Goal: Transaction & Acquisition: Download file/media

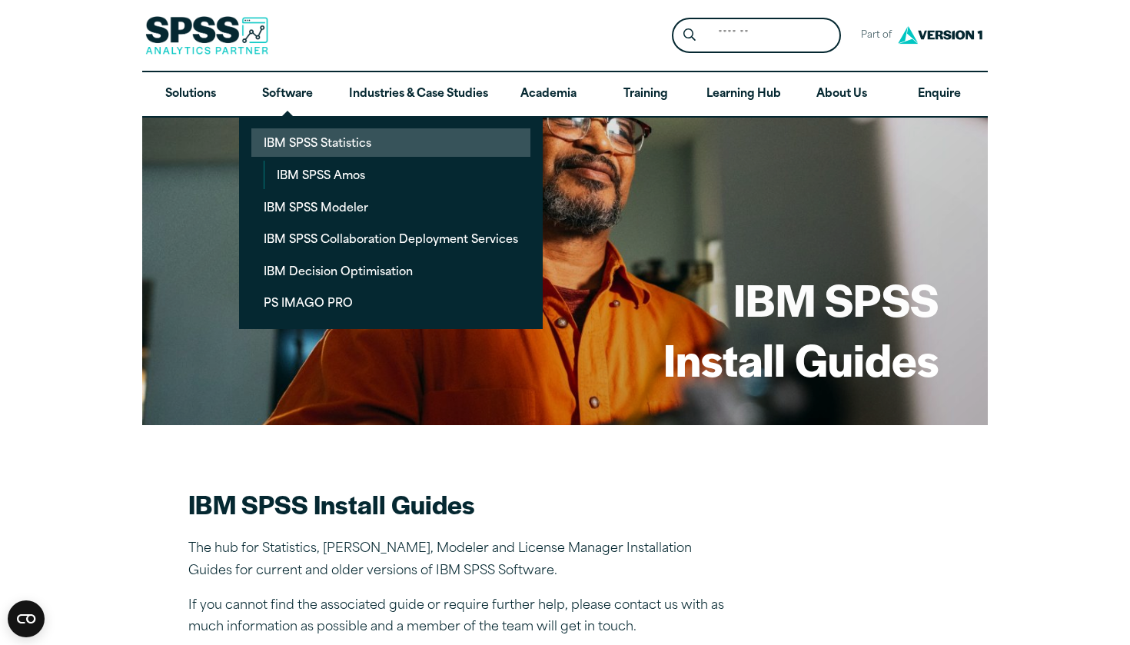
click at [291, 146] on link "IBM SPSS Statistics" at bounding box center [390, 142] width 279 height 28
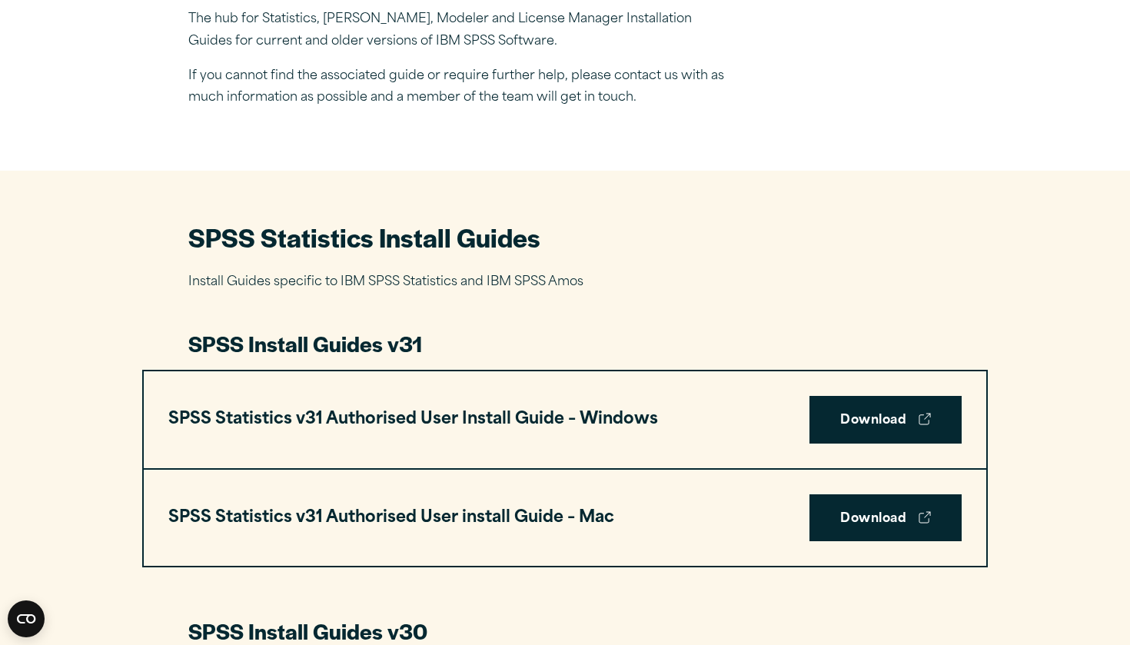
scroll to position [528, 0]
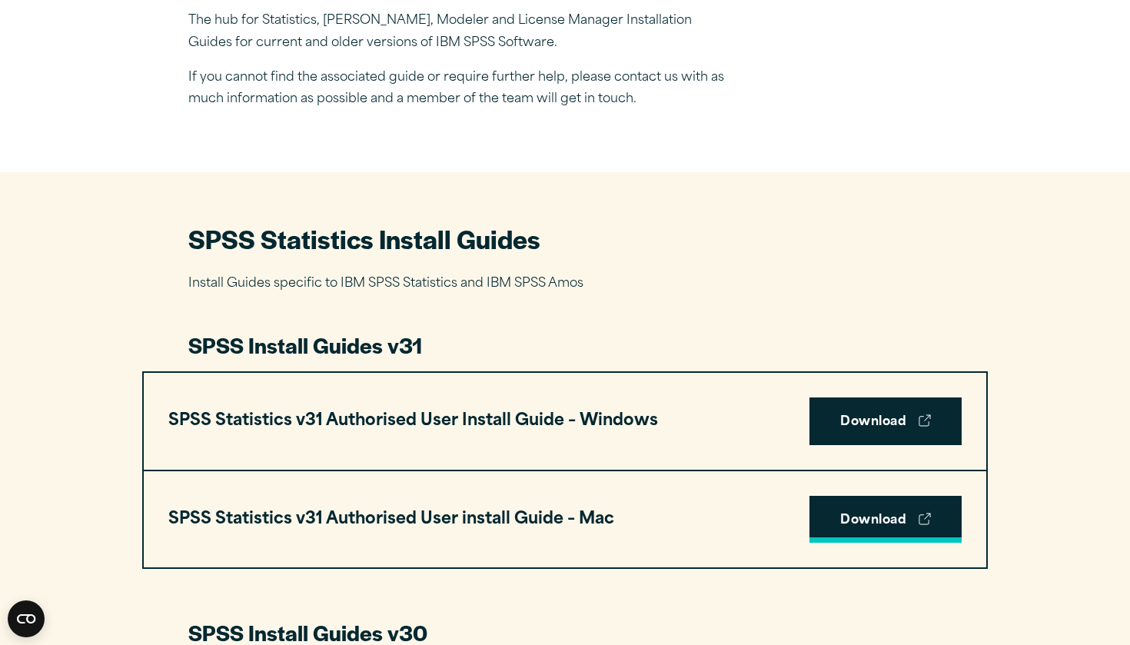
click at [817, 512] on link "Download" at bounding box center [885, 520] width 152 height 48
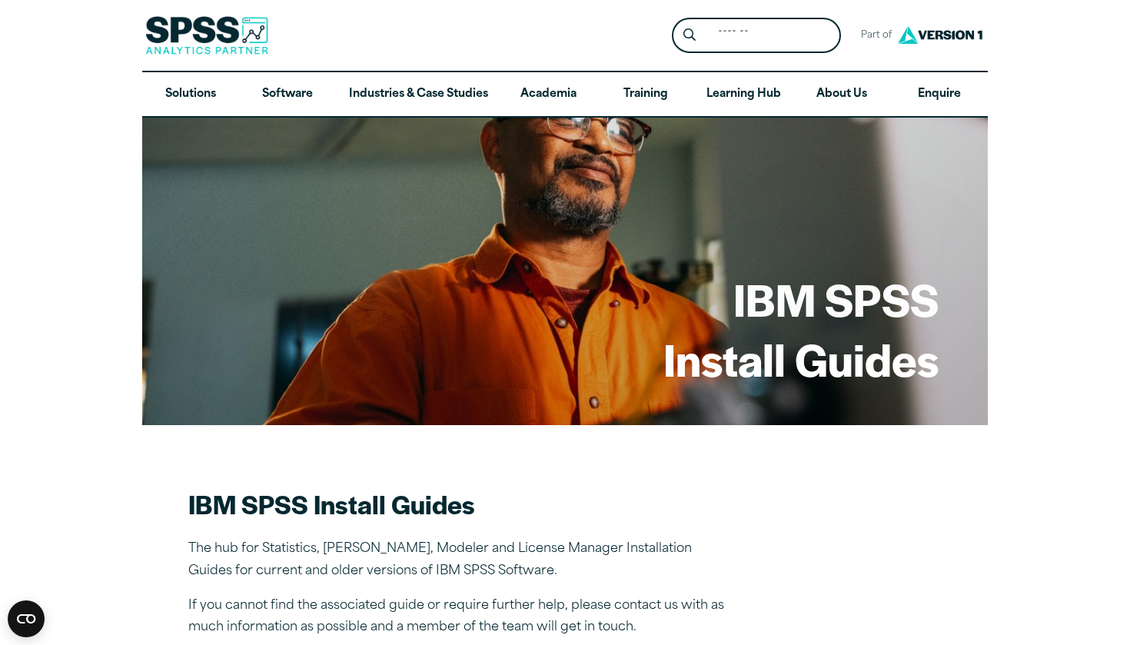
scroll to position [0, 0]
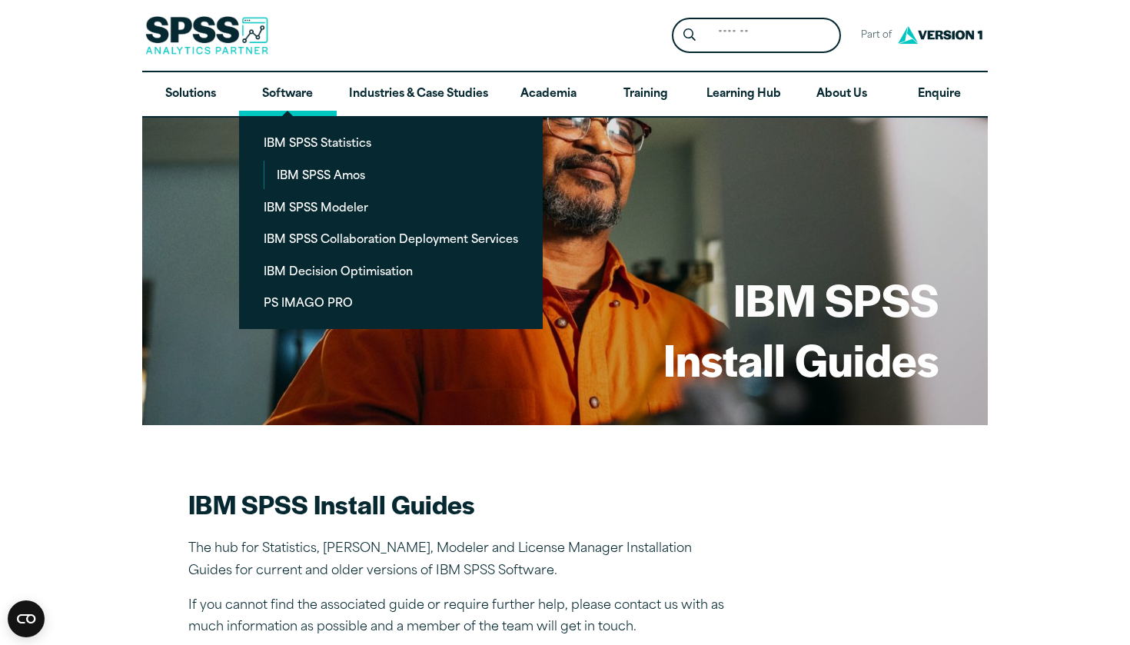
click at [273, 97] on link "Software" at bounding box center [287, 94] width 97 height 45
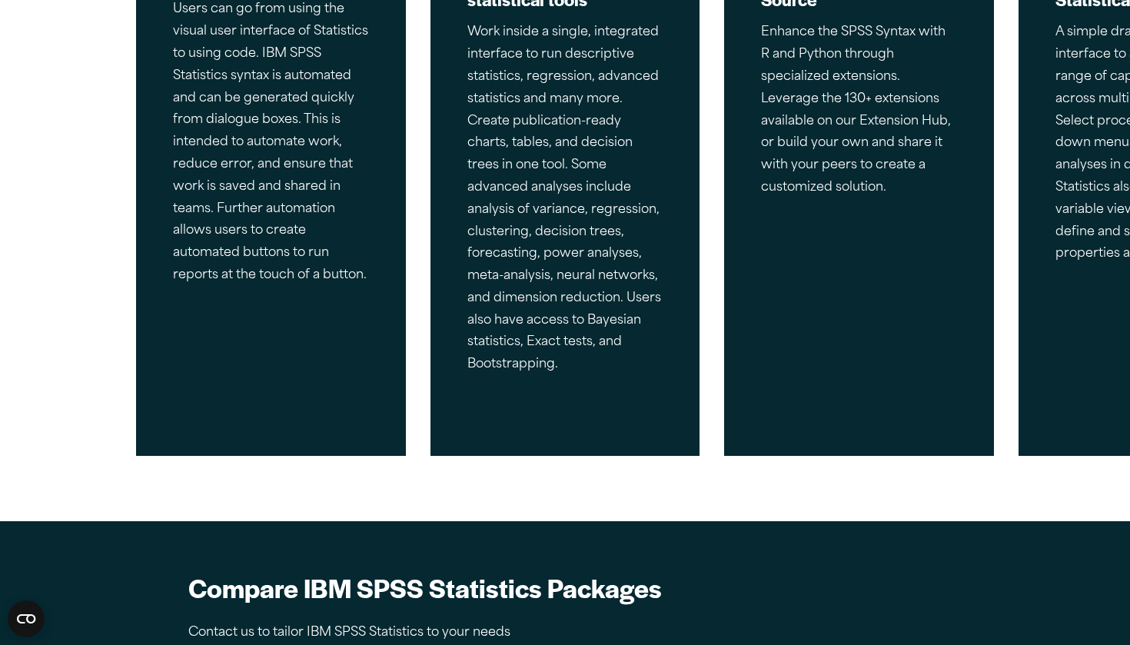
scroll to position [733, 0]
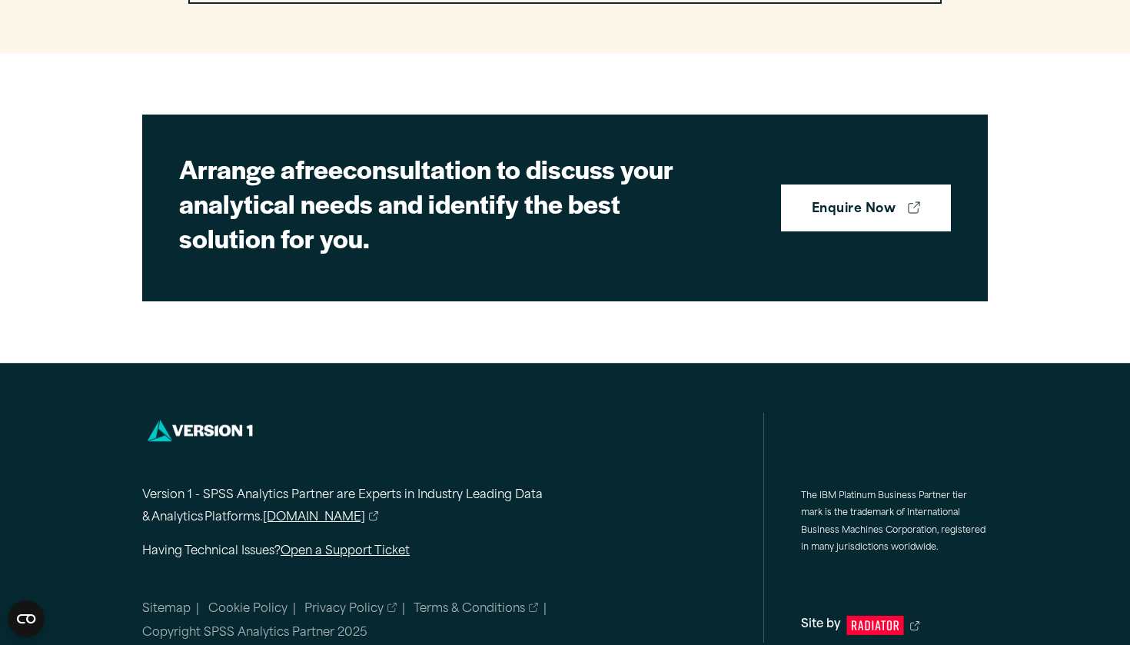
scroll to position [4461, 0]
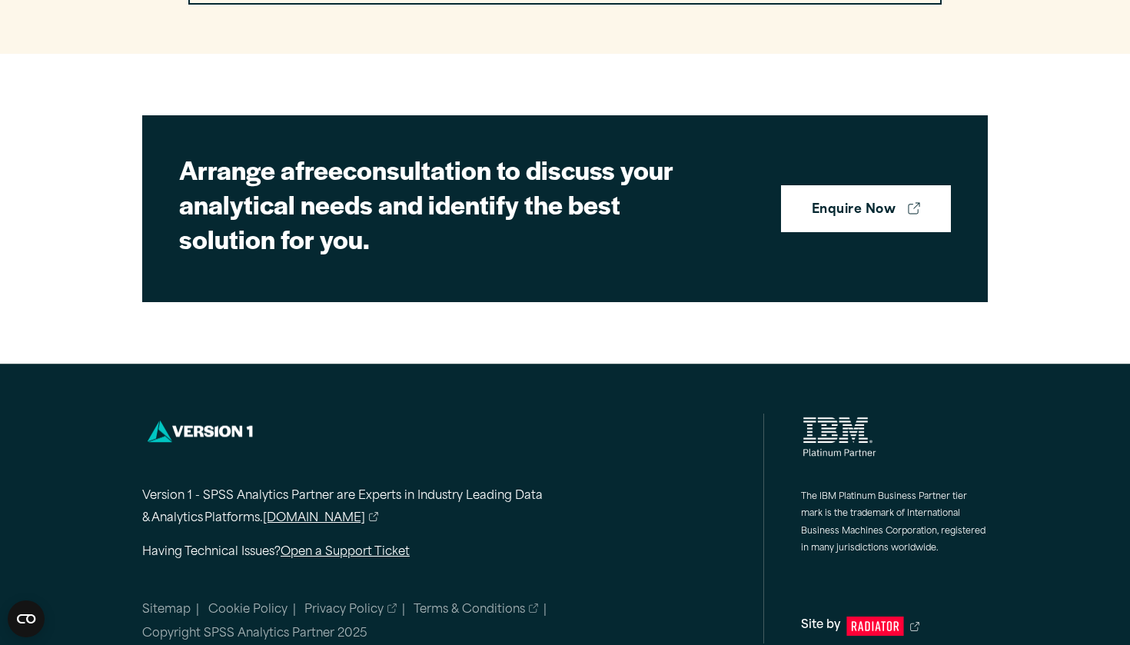
click at [457, 192] on h2 "Arrange a free consultation to discuss your analytical needs and identify the b…" at bounding box center [448, 204] width 538 height 104
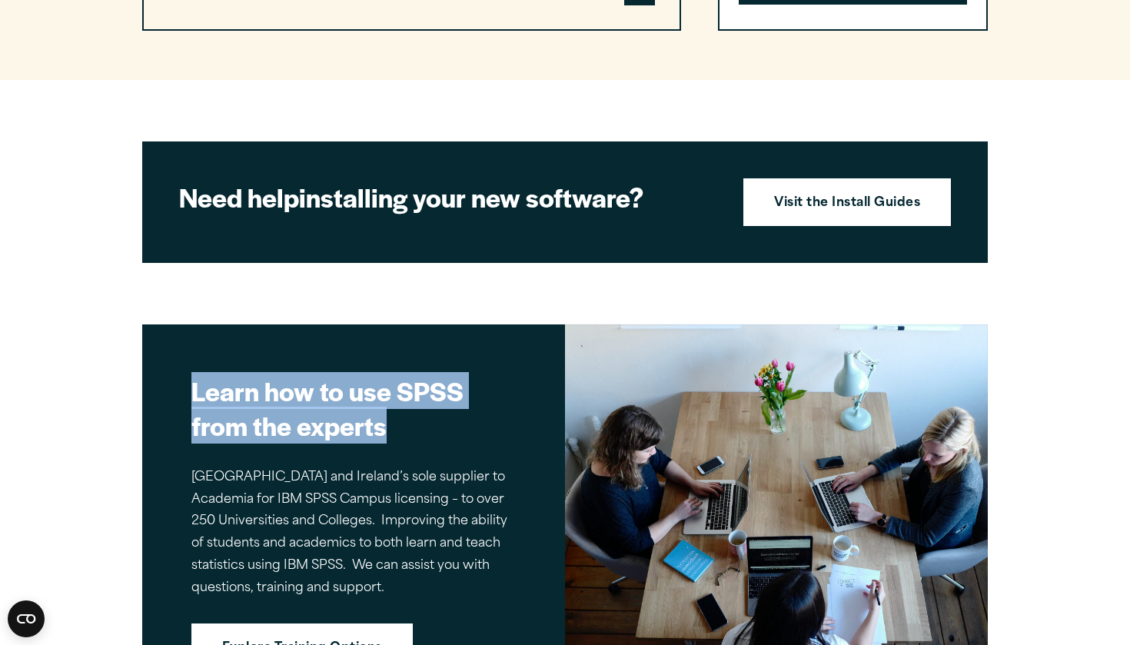
drag, startPoint x: 477, startPoint y: 444, endPoint x: 495, endPoint y: 208, distance: 236.7
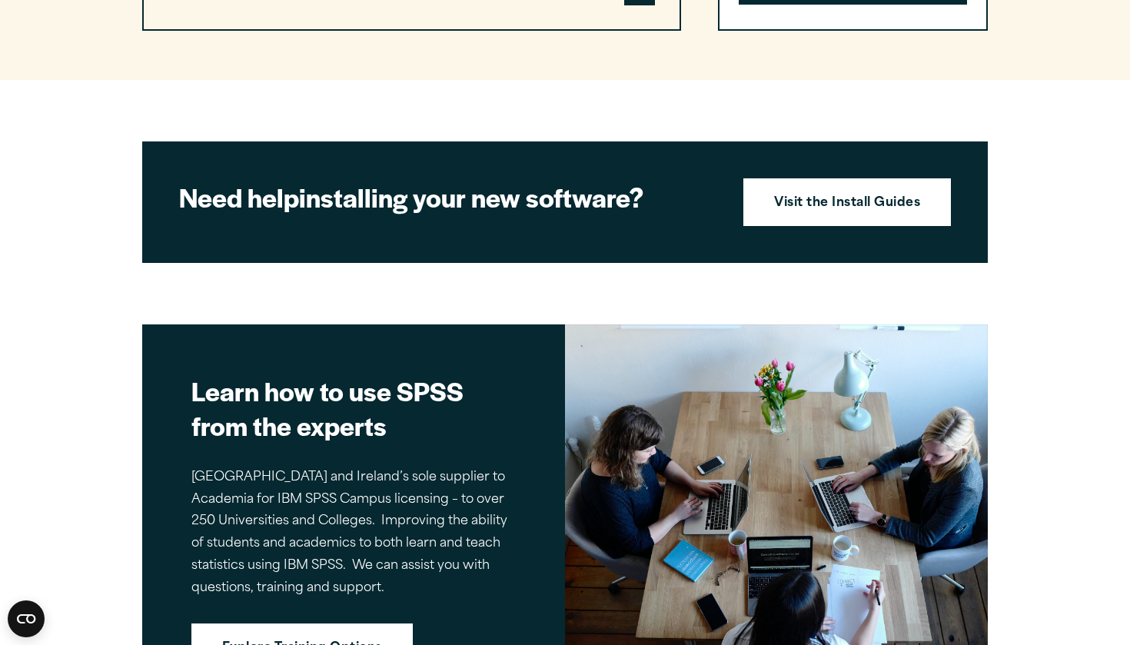
click at [408, 150] on section "Need help installing your new software? Visit the Install Guides" at bounding box center [565, 201] width 846 height 121
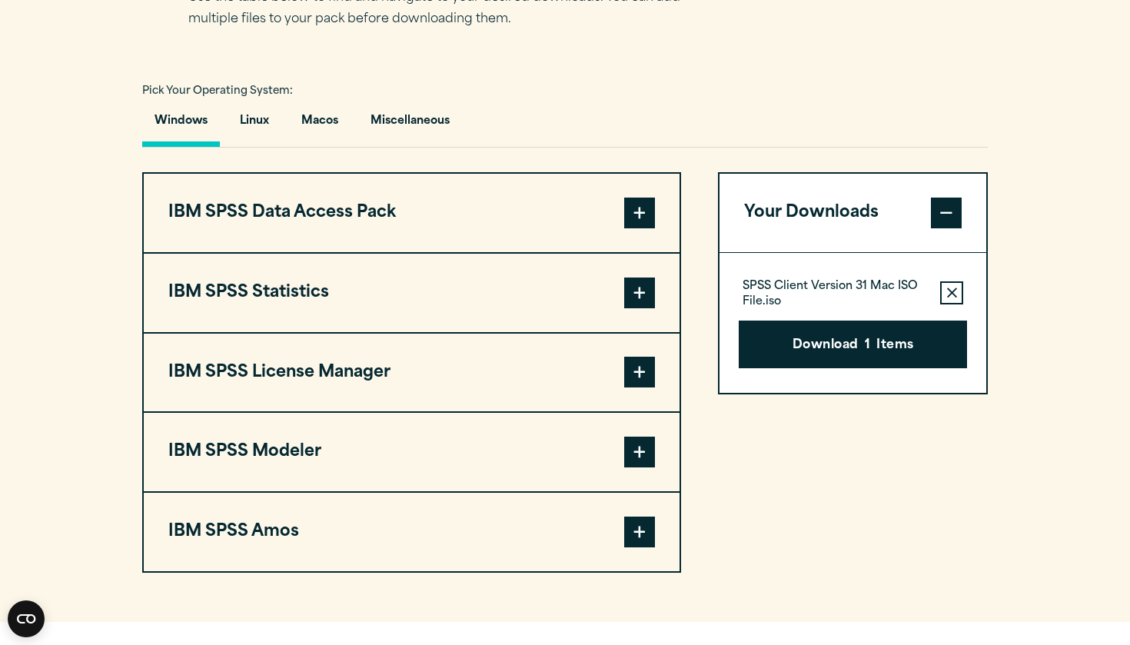
scroll to position [1072, 0]
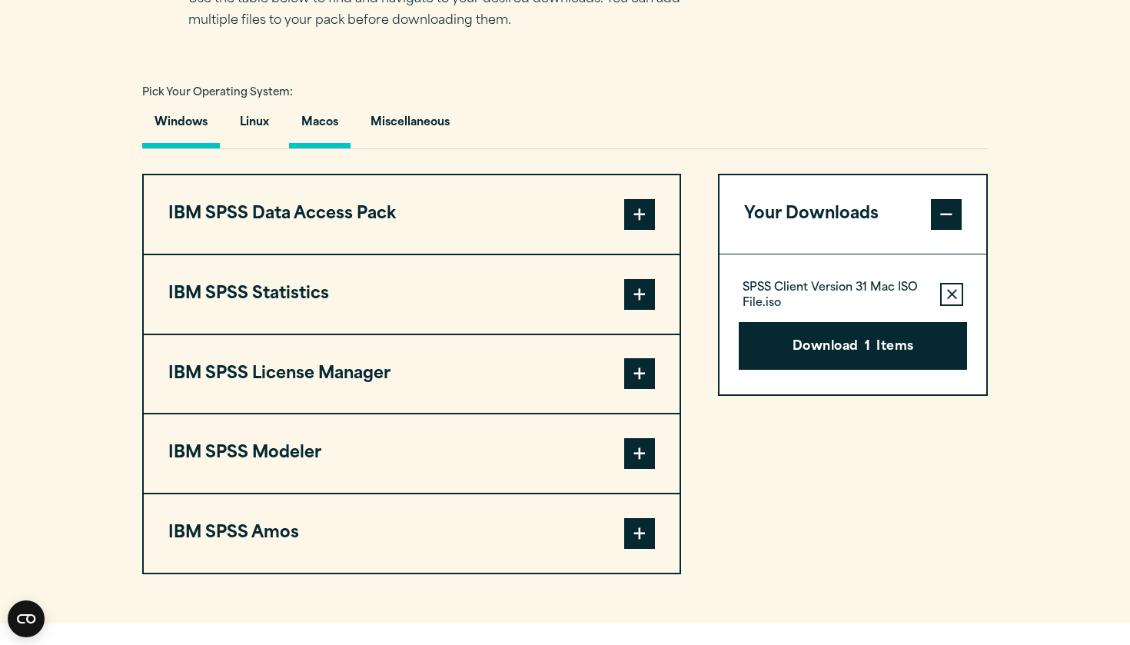
click at [351, 131] on button "Macos" at bounding box center [319, 127] width 61 height 44
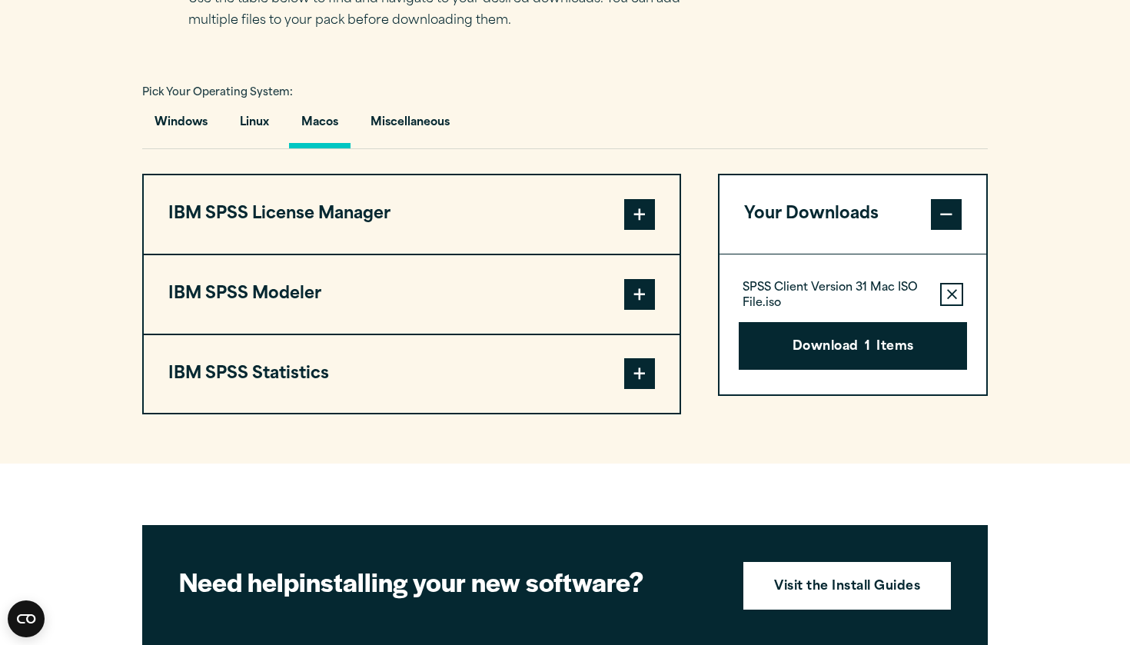
click at [351, 131] on button "Macos" at bounding box center [319, 127] width 61 height 44
click at [474, 370] on button "IBM SPSS Statistics" at bounding box center [412, 374] width 536 height 78
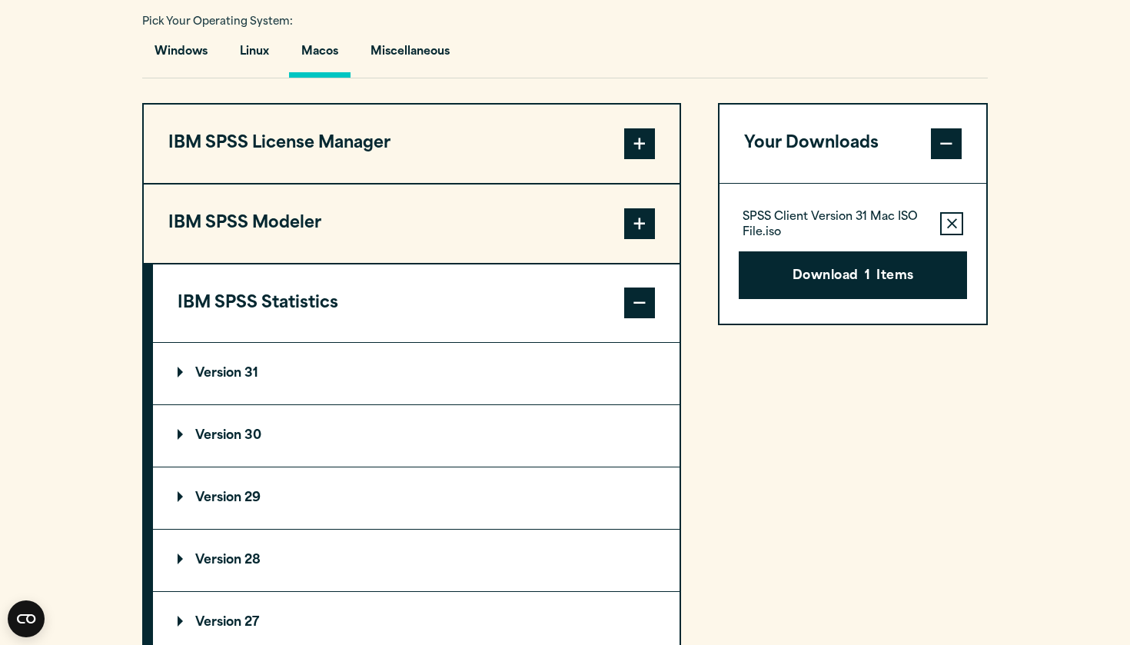
scroll to position [1188, 0]
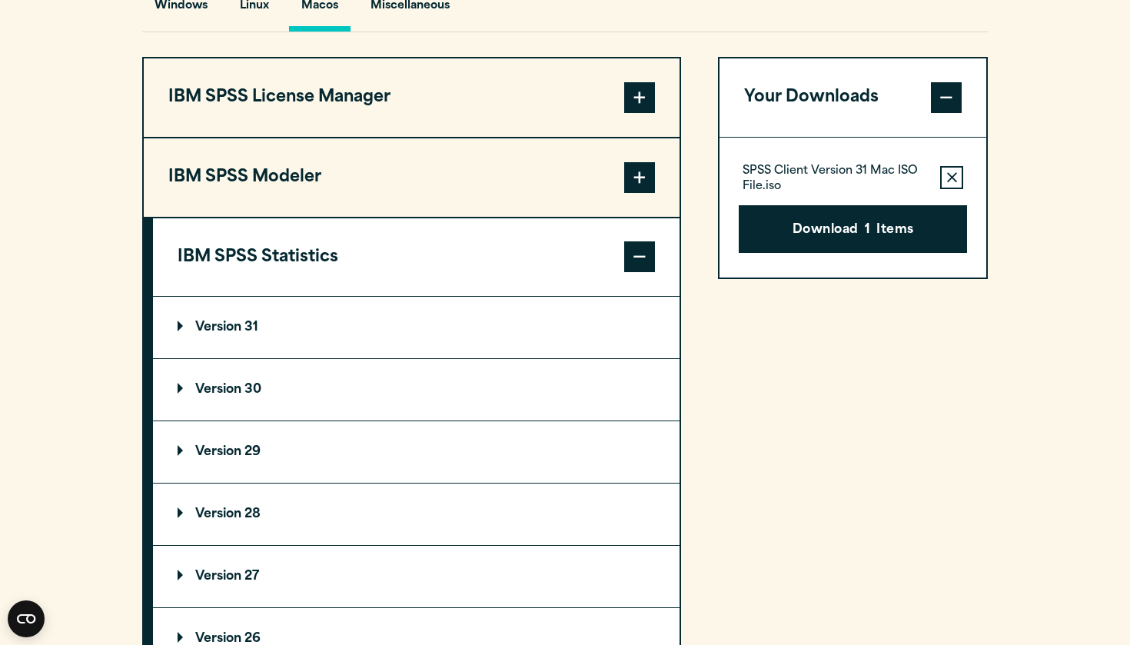
click at [315, 314] on summary "Version 31" at bounding box center [416, 327] width 527 height 61
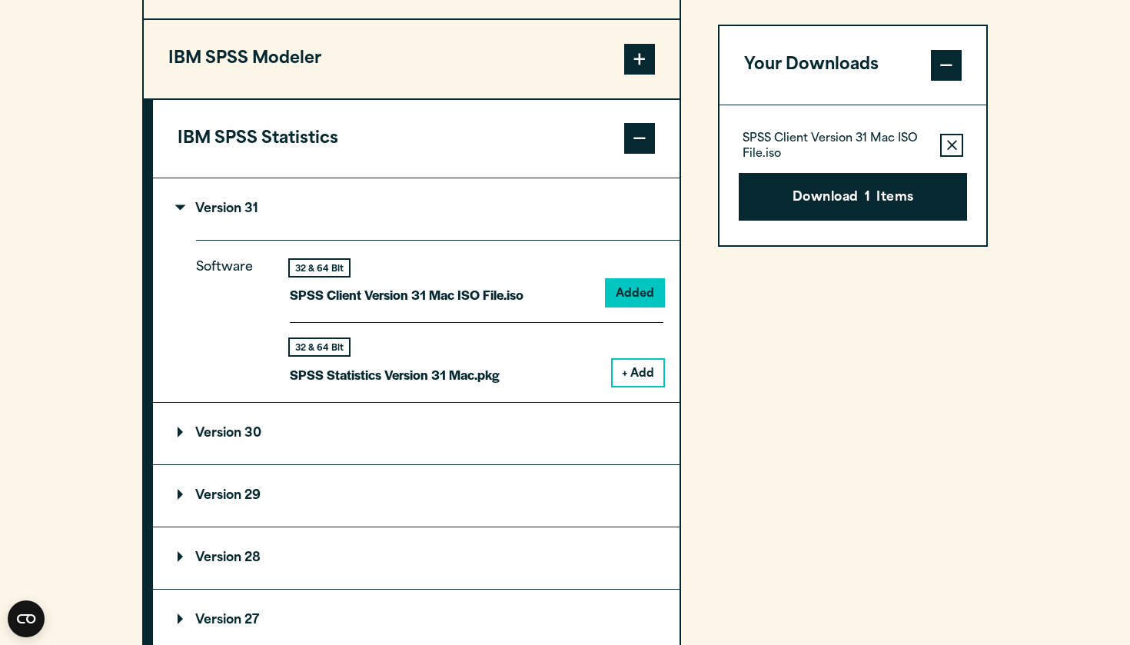
scroll to position [1316, 0]
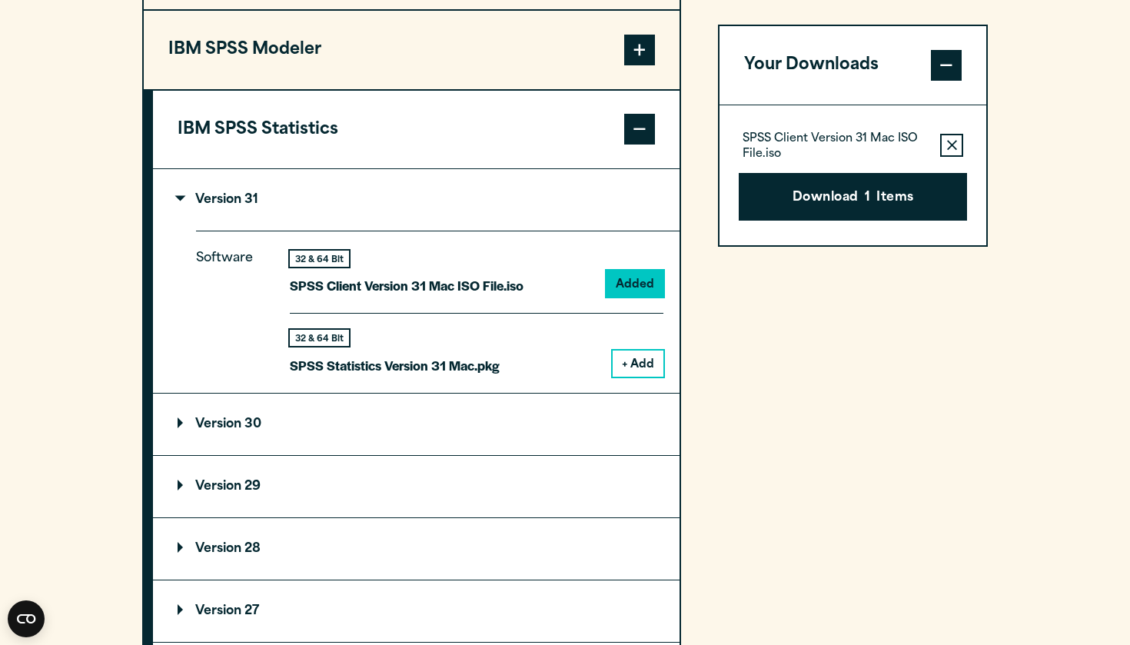
click at [636, 364] on button "+ Add" at bounding box center [638, 364] width 51 height 26
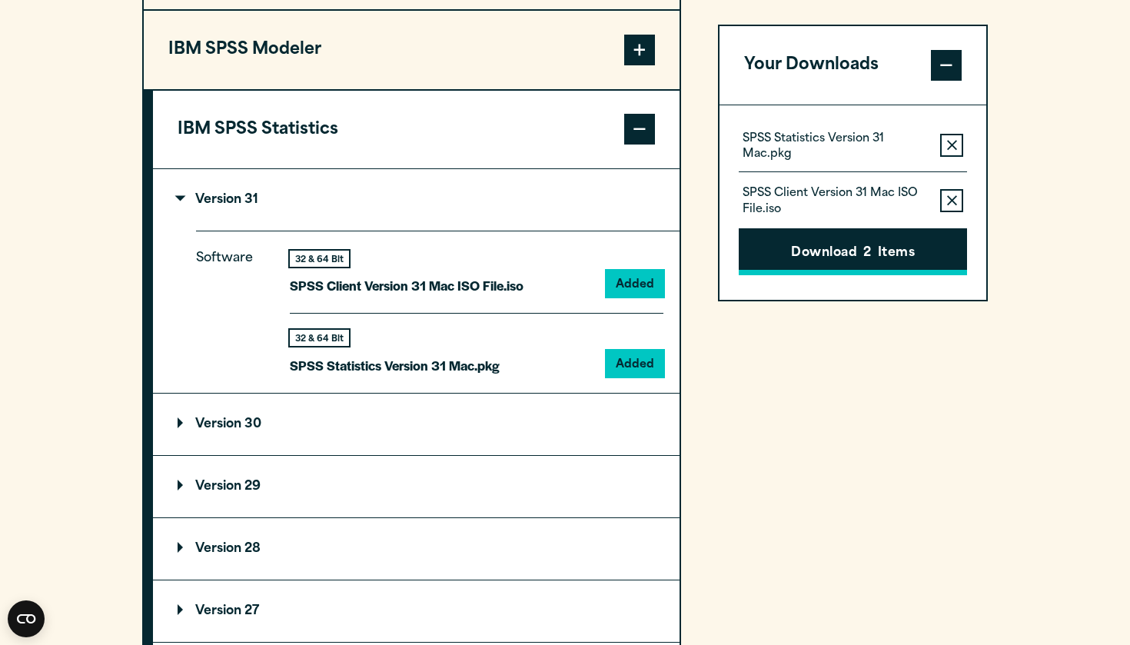
click at [816, 258] on button "Download 2 Items" at bounding box center [853, 252] width 228 height 48
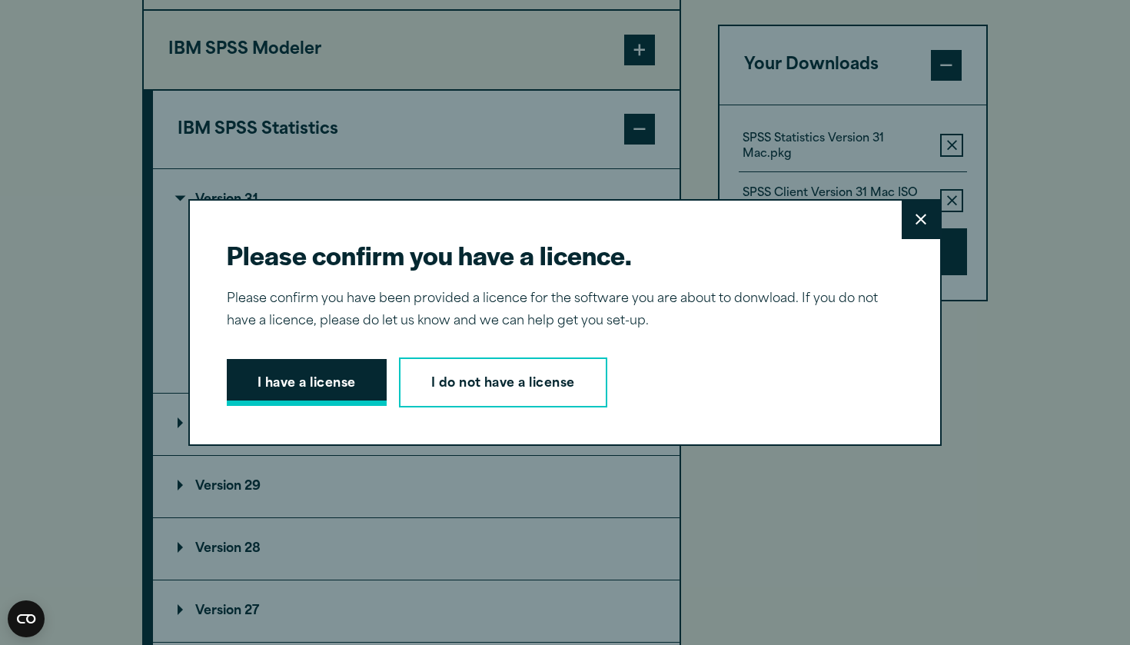
click at [364, 382] on button "I have a license" at bounding box center [307, 383] width 160 height 48
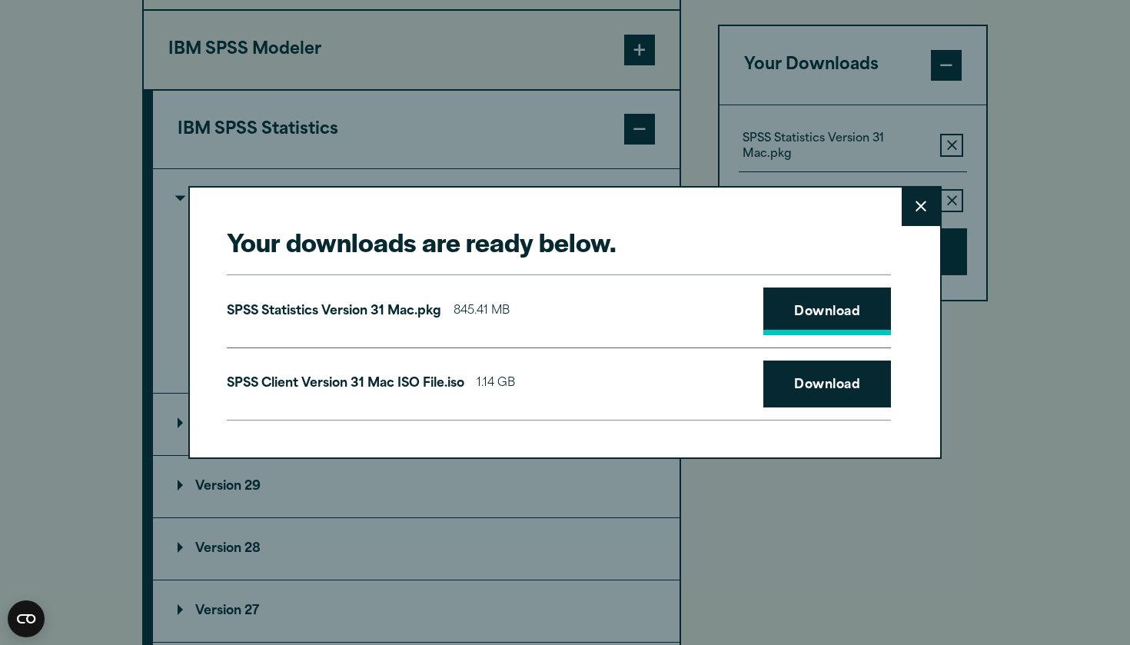
click at [829, 311] on link "Download" at bounding box center [827, 311] width 128 height 48
click at [825, 381] on link "Download" at bounding box center [827, 385] width 128 height 48
click at [624, 450] on div "Your downloads are ready below. Close SPSS Statistics Version 31 Mac.pkg 845.41…" at bounding box center [564, 323] width 753 height 274
click at [925, 202] on icon at bounding box center [921, 206] width 11 height 11
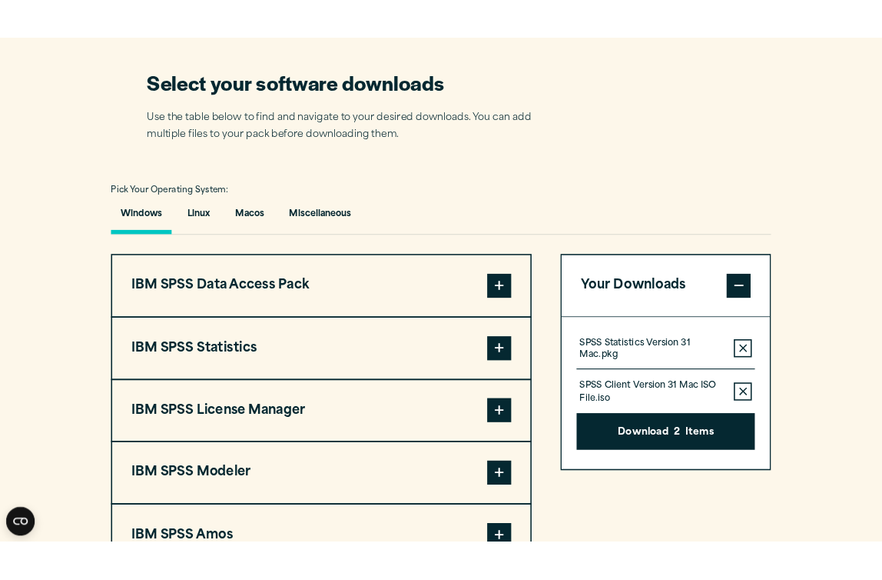
scroll to position [969, 0]
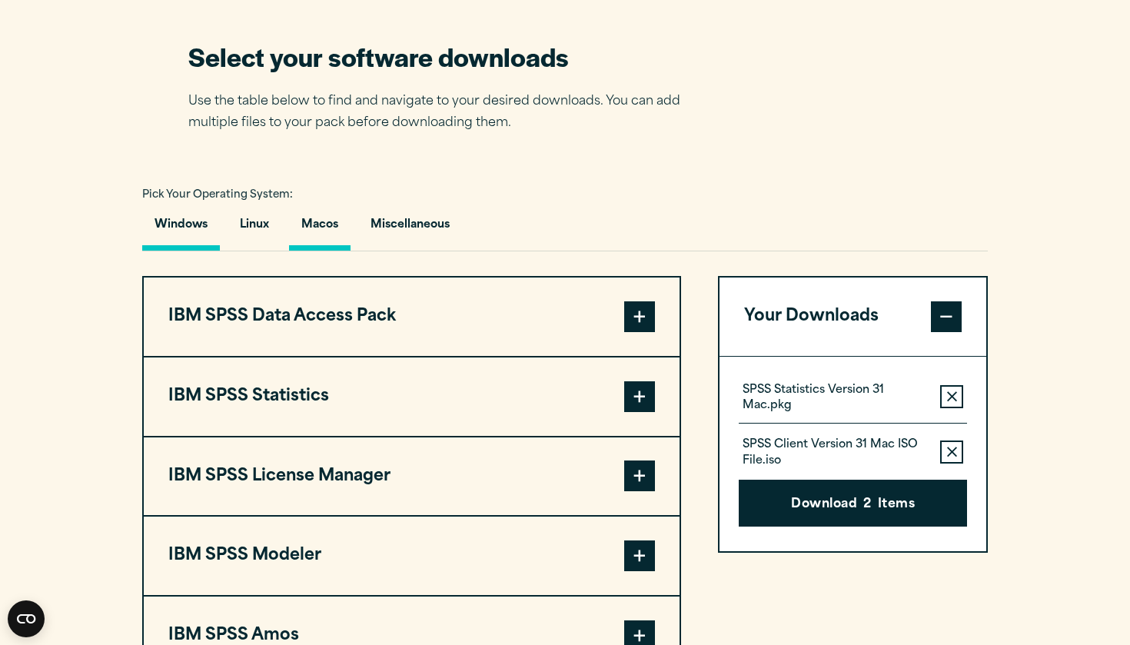
click at [310, 223] on button "Macos" at bounding box center [319, 229] width 61 height 44
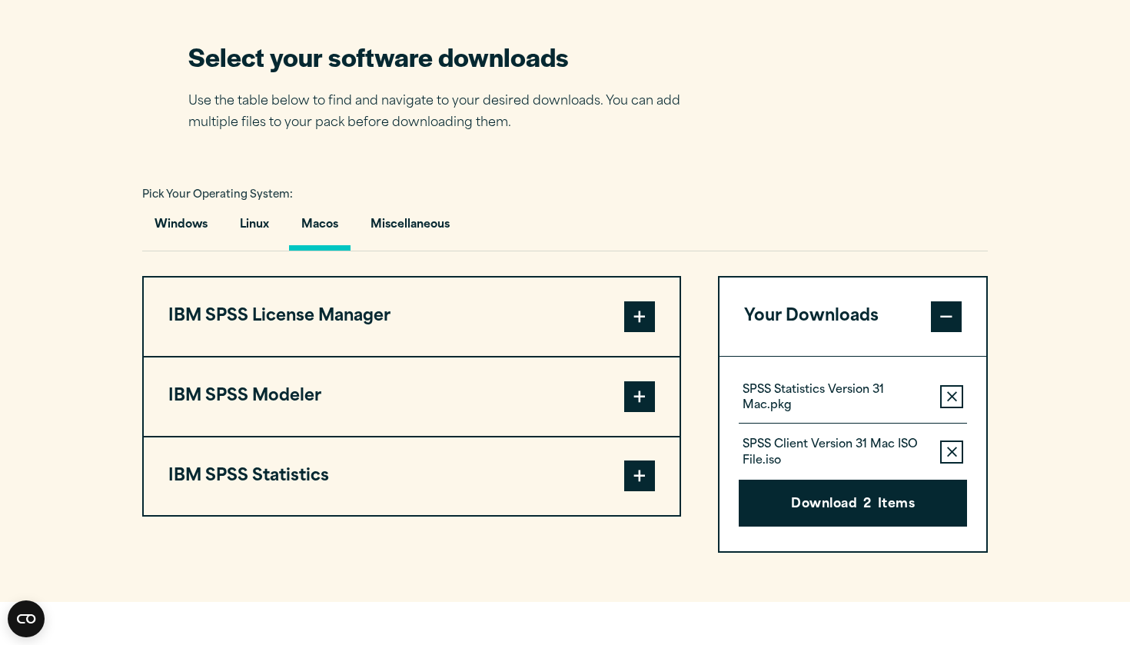
click at [661, 401] on button "IBM SPSS Modeler" at bounding box center [412, 396] width 536 height 78
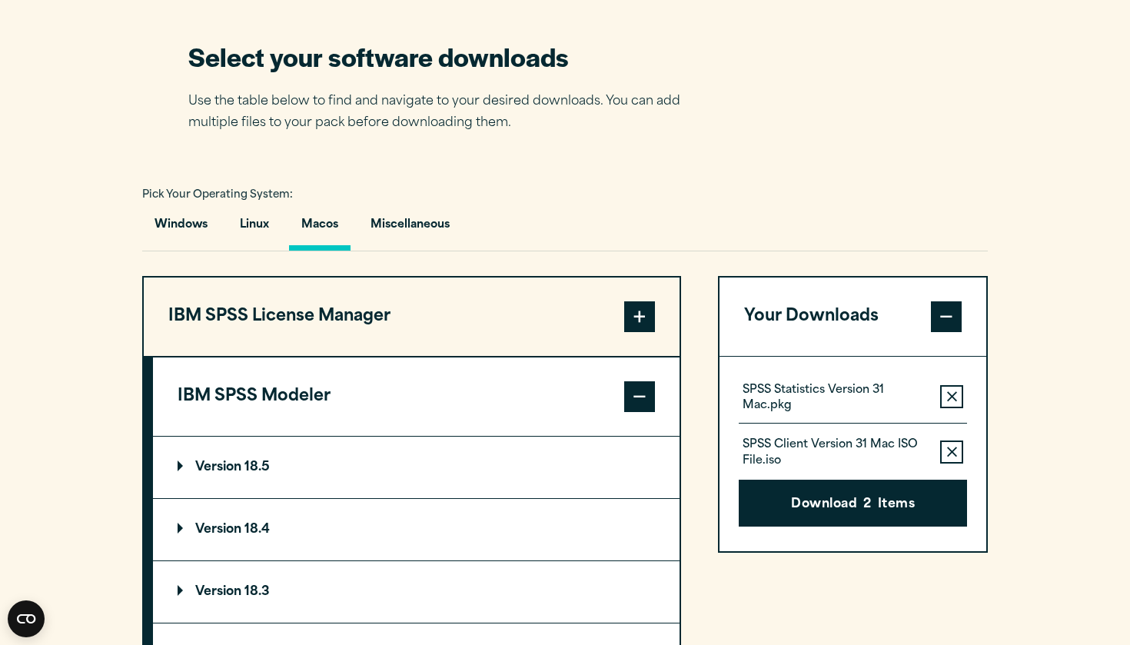
click at [271, 474] on summary "Version 18.5" at bounding box center [416, 467] width 527 height 61
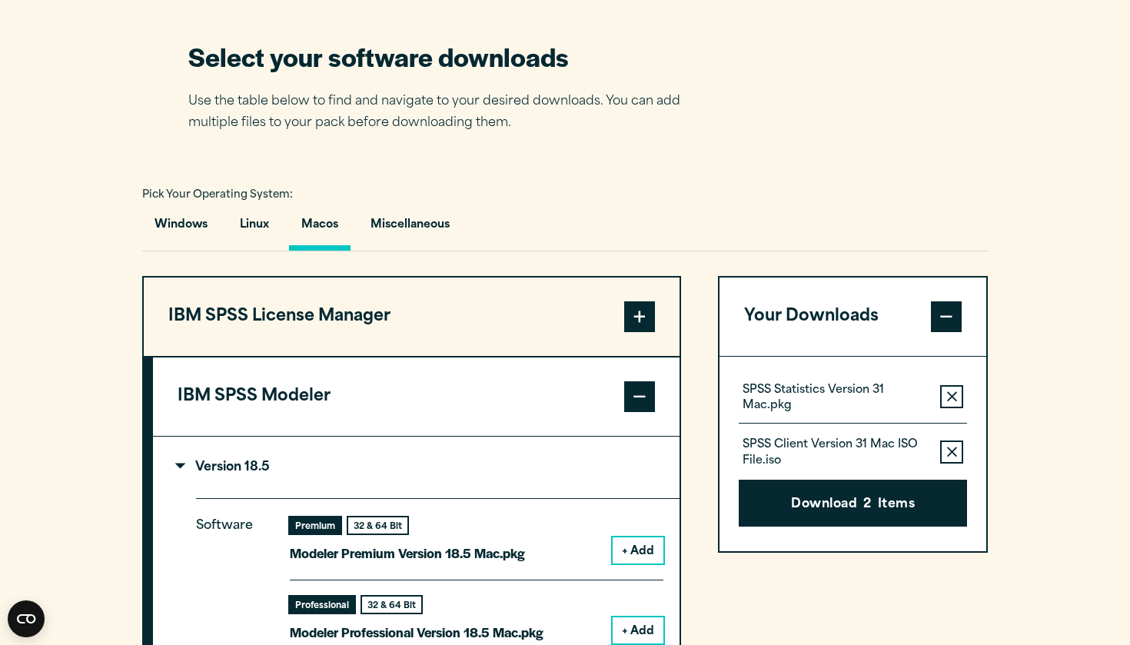
click at [634, 548] on button "+ Add" at bounding box center [638, 550] width 51 height 26
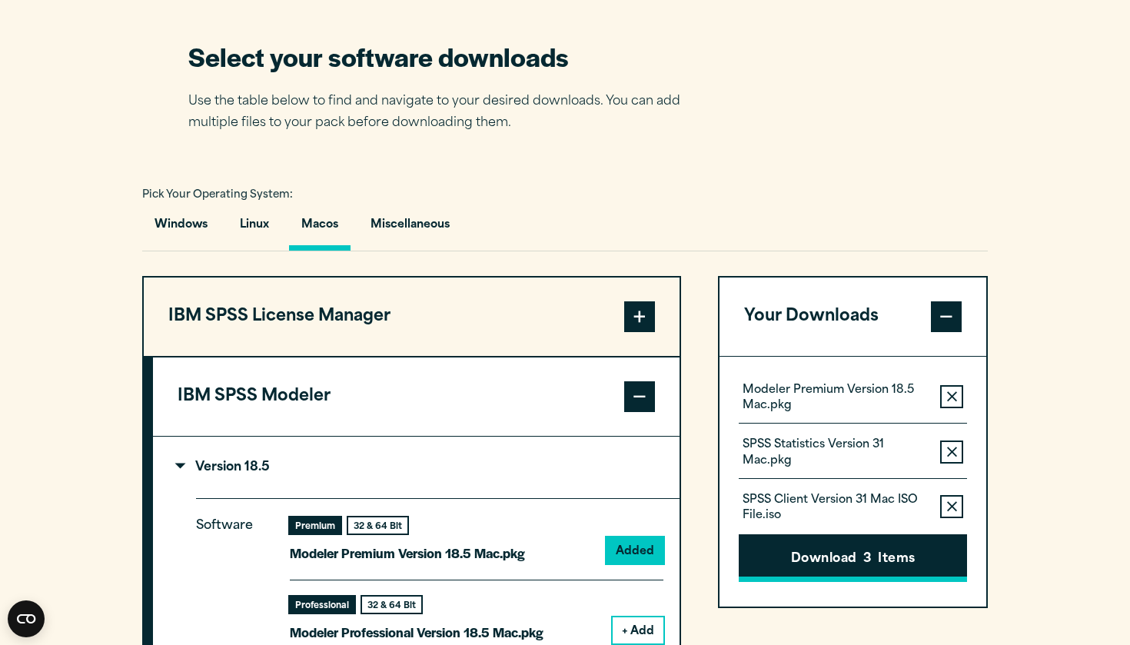
click at [858, 564] on button "Download 3 Items" at bounding box center [853, 558] width 228 height 48
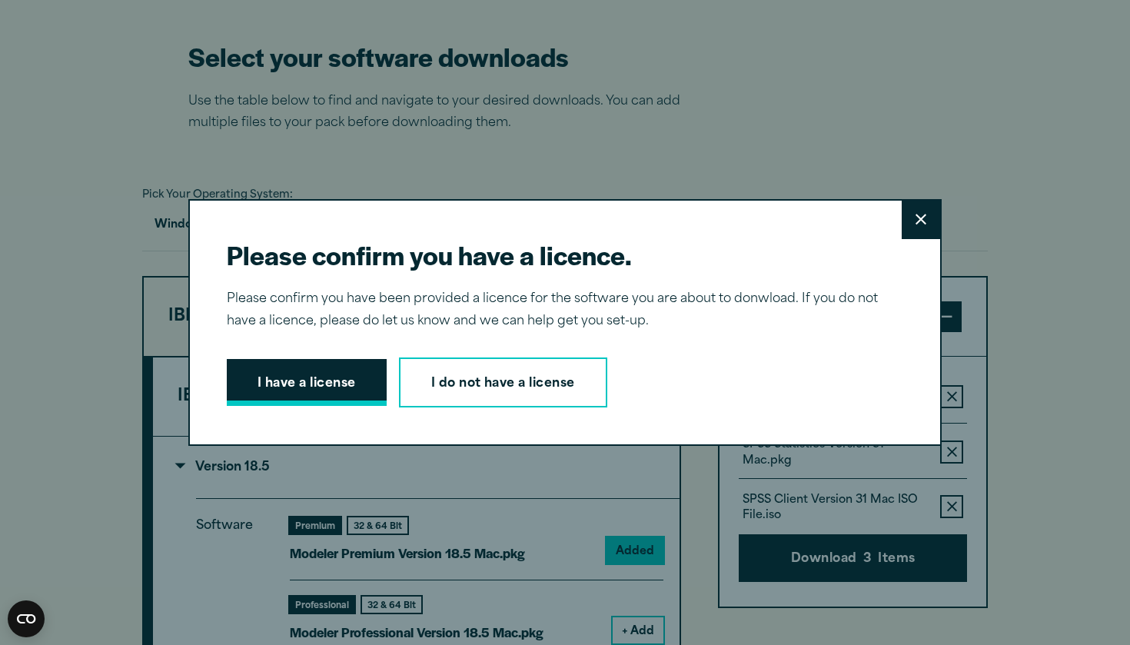
click at [346, 380] on button "I have a license" at bounding box center [307, 383] width 160 height 48
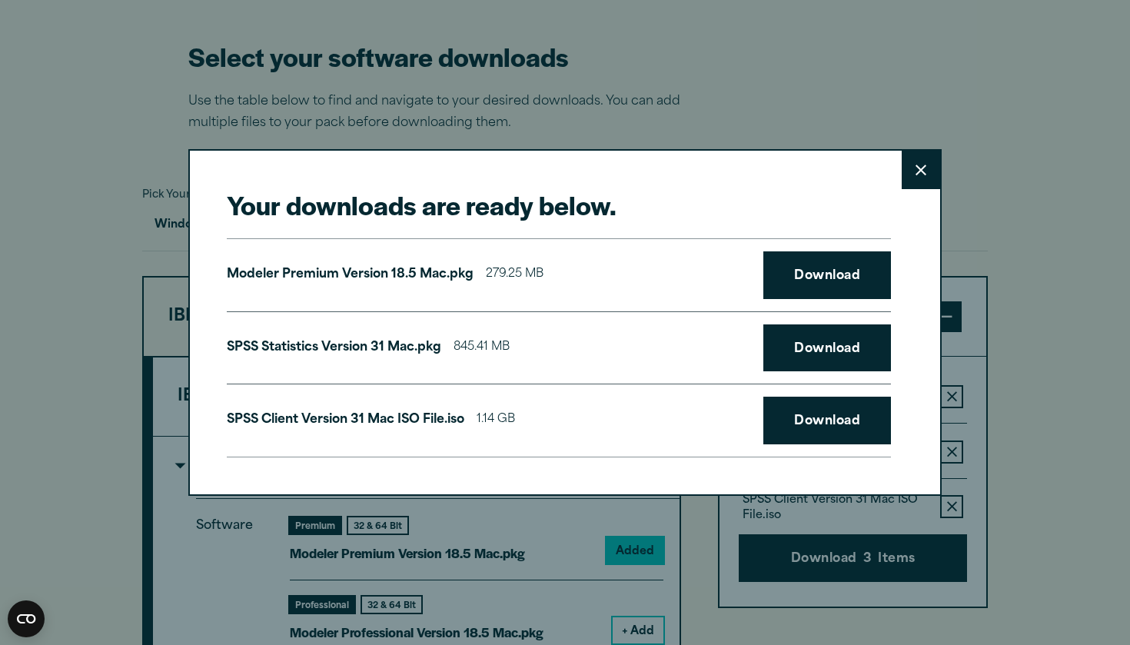
click at [643, 381] on div "SPSS Statistics Version 31 Mac.pkg 845.41 MB Download" at bounding box center [559, 348] width 664 height 74
click at [824, 289] on link "Download" at bounding box center [827, 275] width 128 height 48
click at [623, 85] on div "Your downloads are ready below. Close Modeler Premium Version 18.5 Mac.pkg 279.…" at bounding box center [565, 322] width 1130 height 645
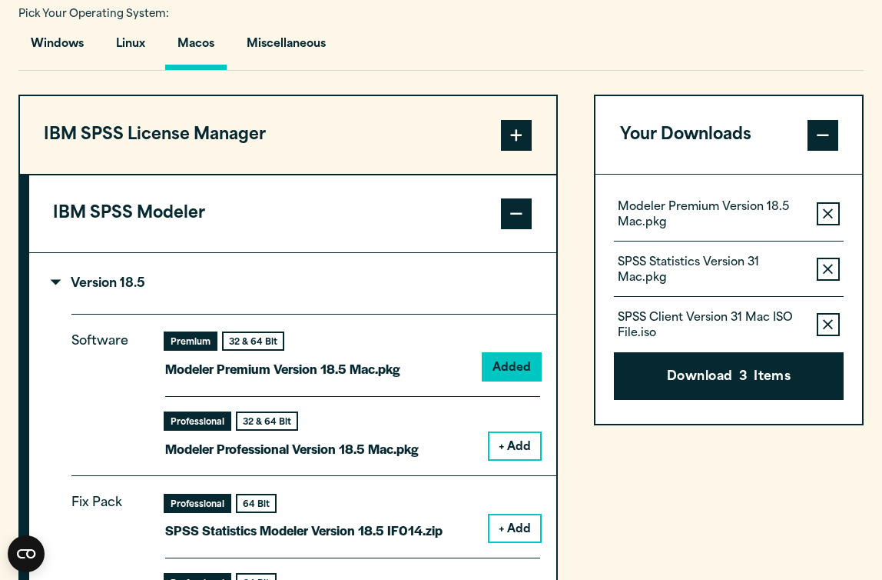
scroll to position [1253, 0]
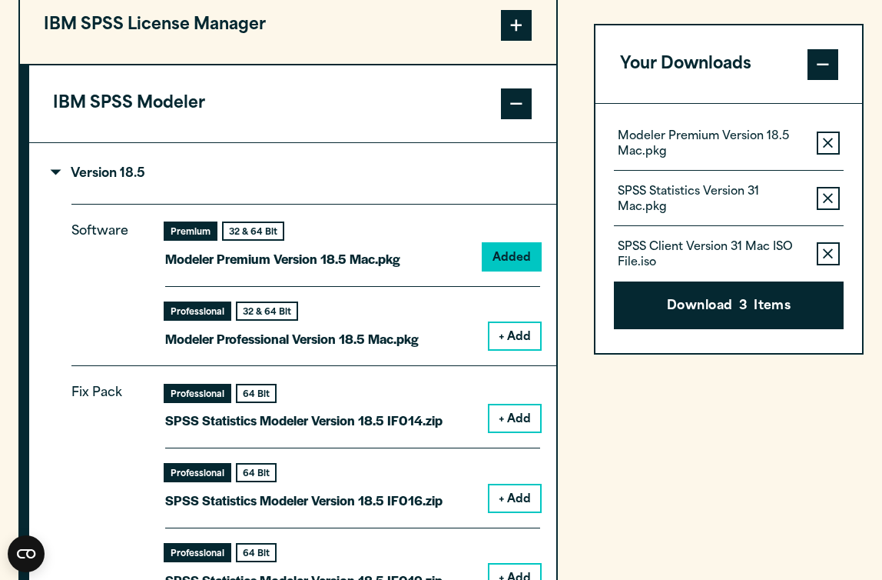
click at [412, 91] on button "IBM SPSS Modeler" at bounding box center [292, 103] width 527 height 77
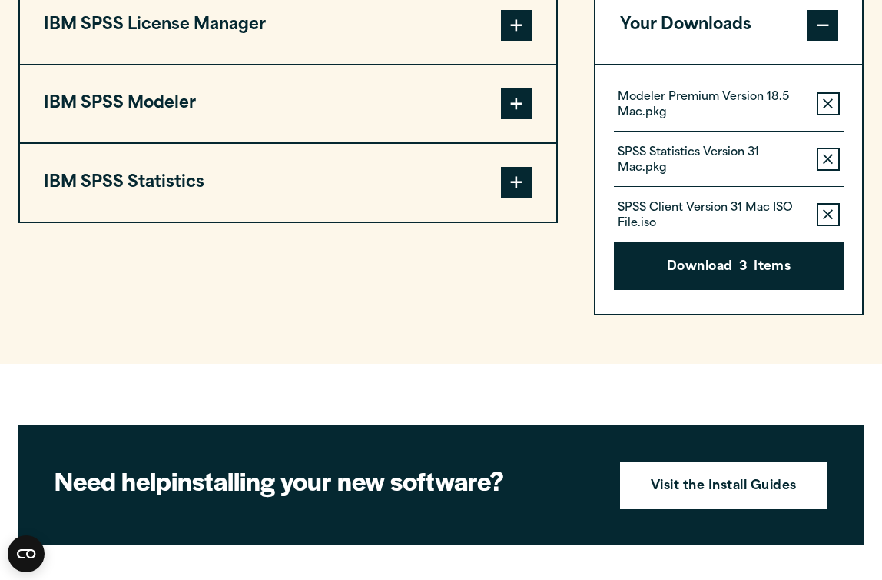
click at [305, 195] on button "IBM SPSS Statistics" at bounding box center [288, 182] width 537 height 77
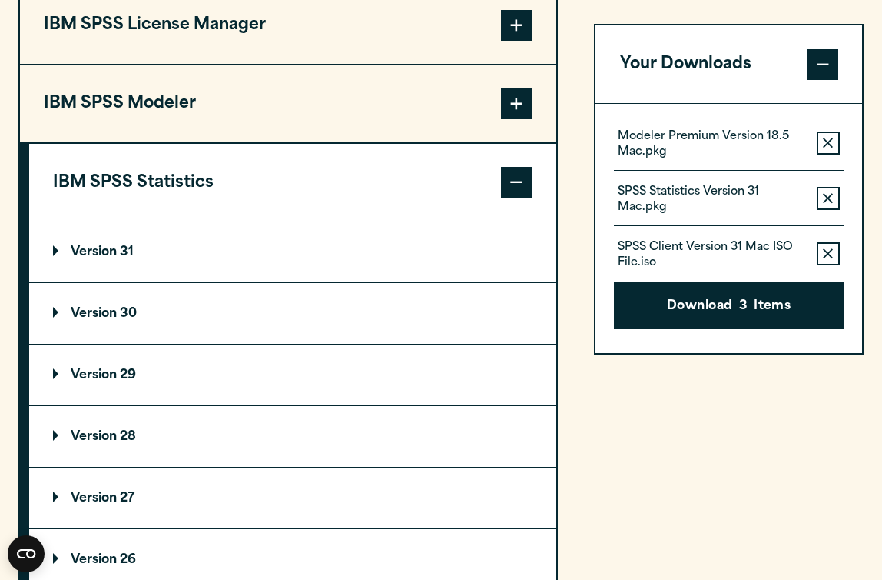
click at [292, 258] on summary "Version 31" at bounding box center [292, 252] width 527 height 61
